Goal: Purchase product/service

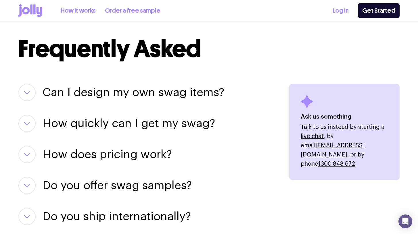
click at [29, 9] on icon at bounding box center [25, 10] width 7 height 7
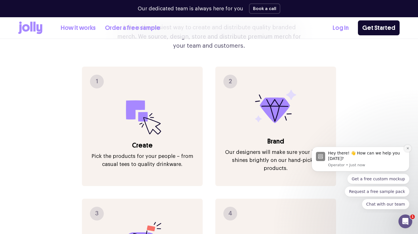
click at [407, 148] on icon "Dismiss notification" at bounding box center [407, 148] width 2 height 2
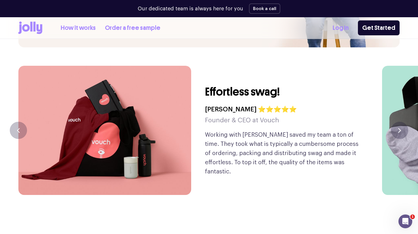
scroll to position [1324, 0]
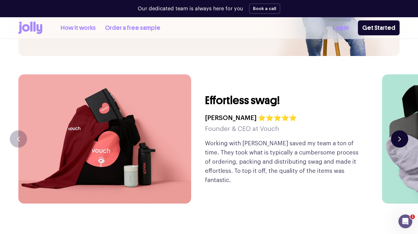
click at [401, 130] on button "button" at bounding box center [399, 138] width 17 height 17
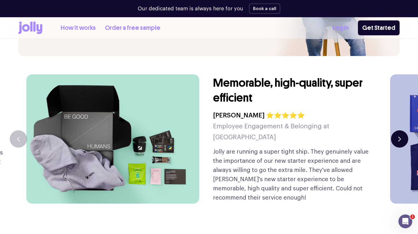
click at [401, 130] on button "button" at bounding box center [399, 138] width 17 height 17
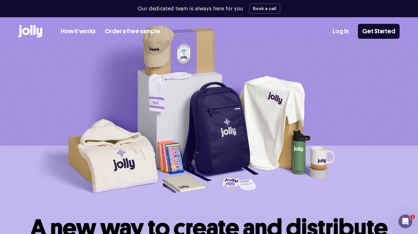
scroll to position [0, 0]
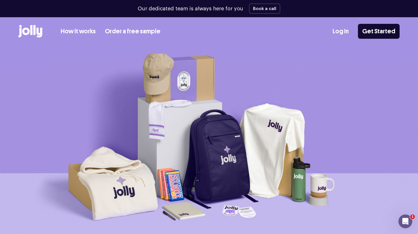
click at [82, 31] on link "How it works" at bounding box center [78, 31] width 35 height 9
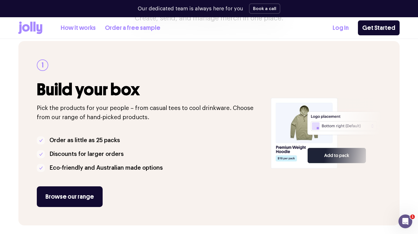
scroll to position [80, 0]
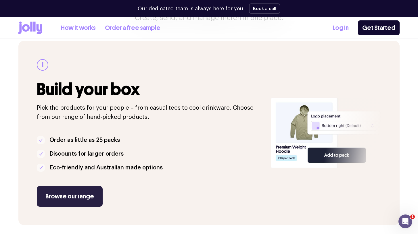
click at [70, 198] on link "Browse our range" at bounding box center [70, 196] width 66 height 21
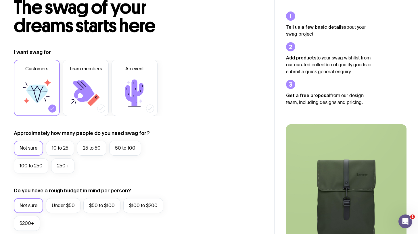
scroll to position [93, 0]
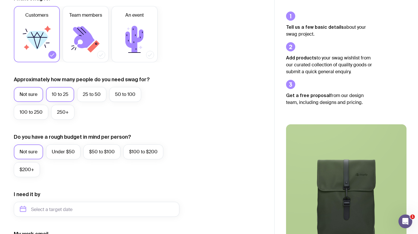
click at [70, 97] on label "10 to 25" at bounding box center [60, 94] width 28 height 15
click at [0, 0] on input "10 to 25" at bounding box center [0, 0] width 0 height 0
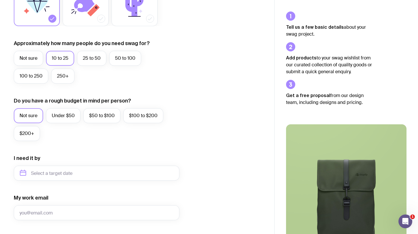
scroll to position [132, 0]
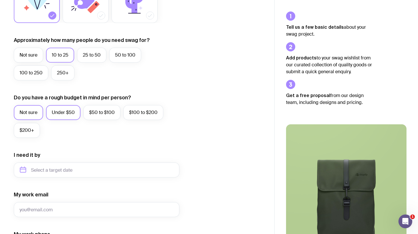
click at [71, 115] on label "Under $50" at bounding box center [63, 112] width 34 height 15
click at [0, 0] on input "Under $50" at bounding box center [0, 0] width 0 height 0
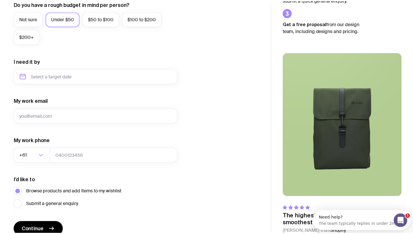
scroll to position [235, 0]
